Goal: Information Seeking & Learning: Learn about a topic

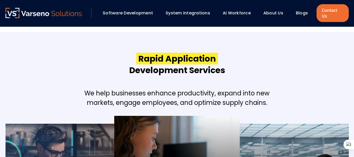
click at [297, 10] on link "Blogs" at bounding box center [302, 13] width 12 height 6
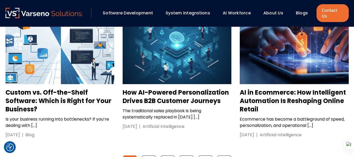
scroll to position [813, 0]
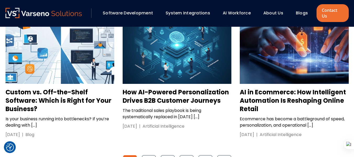
click at [29, 88] on h3 "Custom vs. Off-the-Shelf Software: Which is Right for Your Business?" at bounding box center [60, 100] width 109 height 25
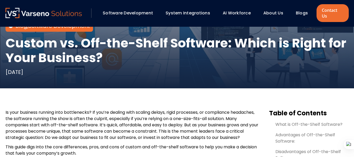
scroll to position [109, 0]
click at [38, 40] on h1 "Custom vs. Off-the-Shelf Software: Which is Right for Your Business?" at bounding box center [177, 50] width 343 height 29
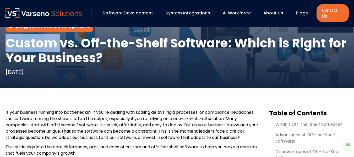
click at [38, 40] on h1 "Custom vs. Off-the-Shelf Software: Which is Right for Your Business?" at bounding box center [177, 50] width 343 height 29
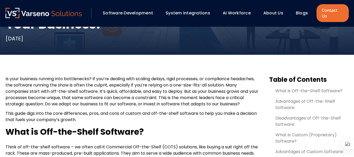
scroll to position [143, 0]
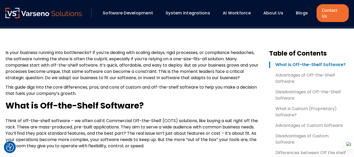
scroll to position [166, 0]
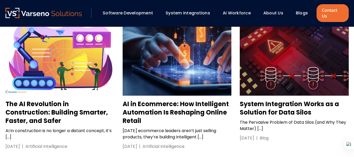
scroll to position [657, 0]
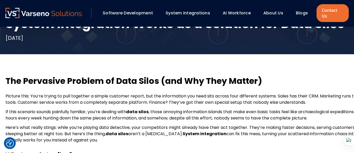
scroll to position [142, 0]
